Goal: Find contact information: Find contact information

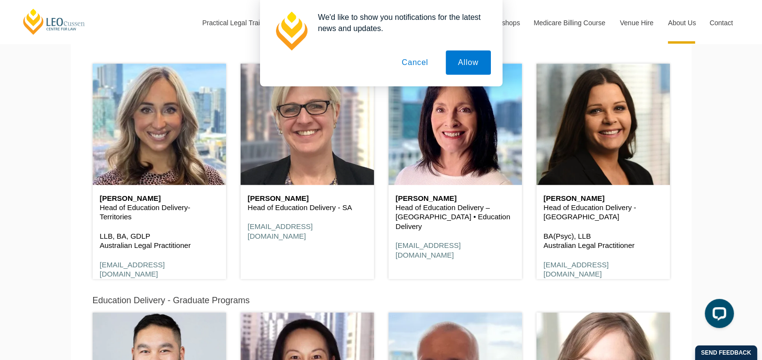
click at [421, 64] on button "Cancel" at bounding box center [415, 62] width 51 height 24
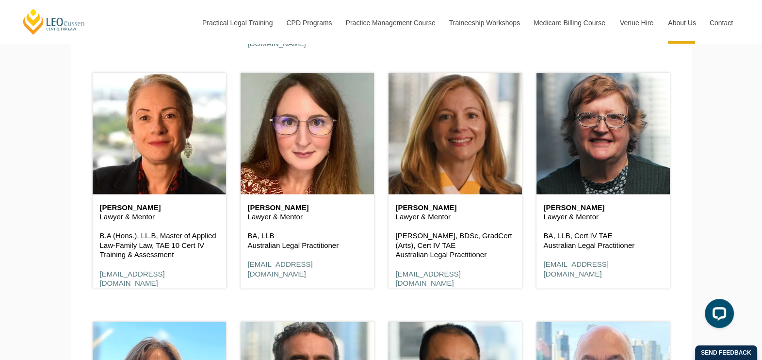
scroll to position [1764, 0]
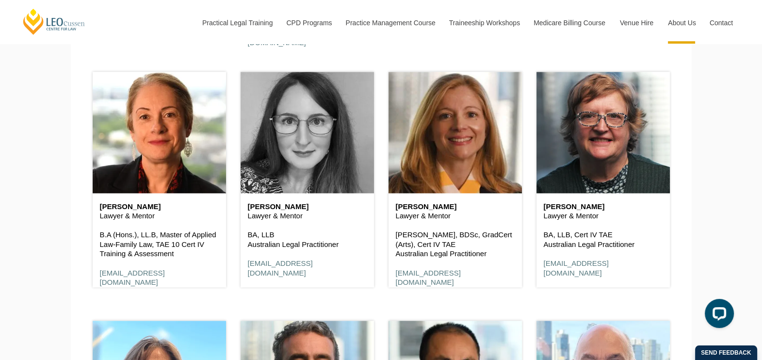
click at [331, 144] on header at bounding box center [307, 132] width 133 height 121
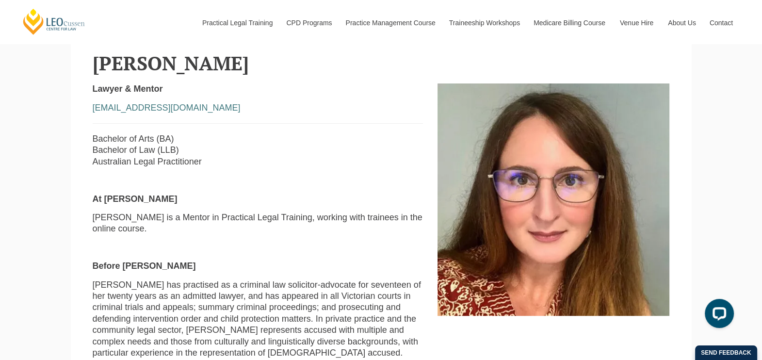
scroll to position [274, 0]
